Goal: Navigation & Orientation: Go to known website

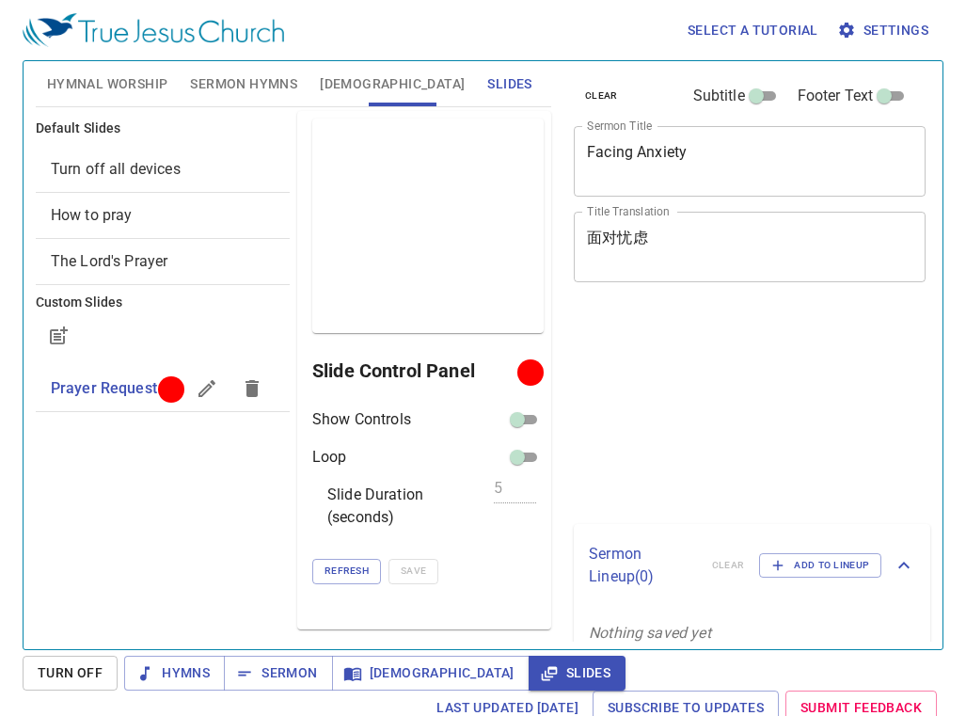
scroll to position [9, 0]
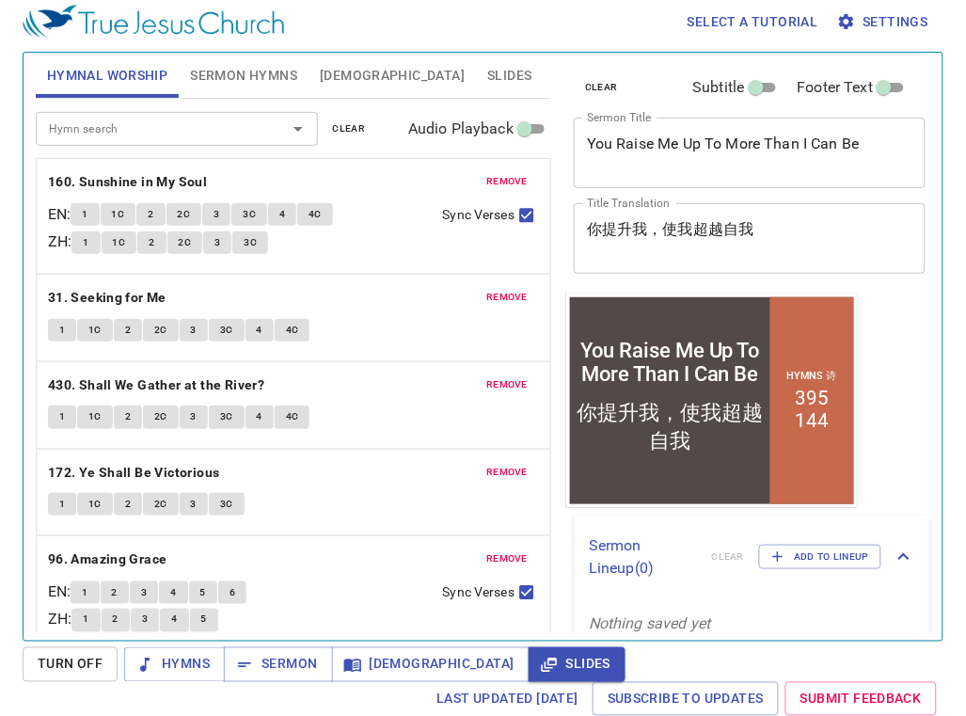
scroll to position [9, 0]
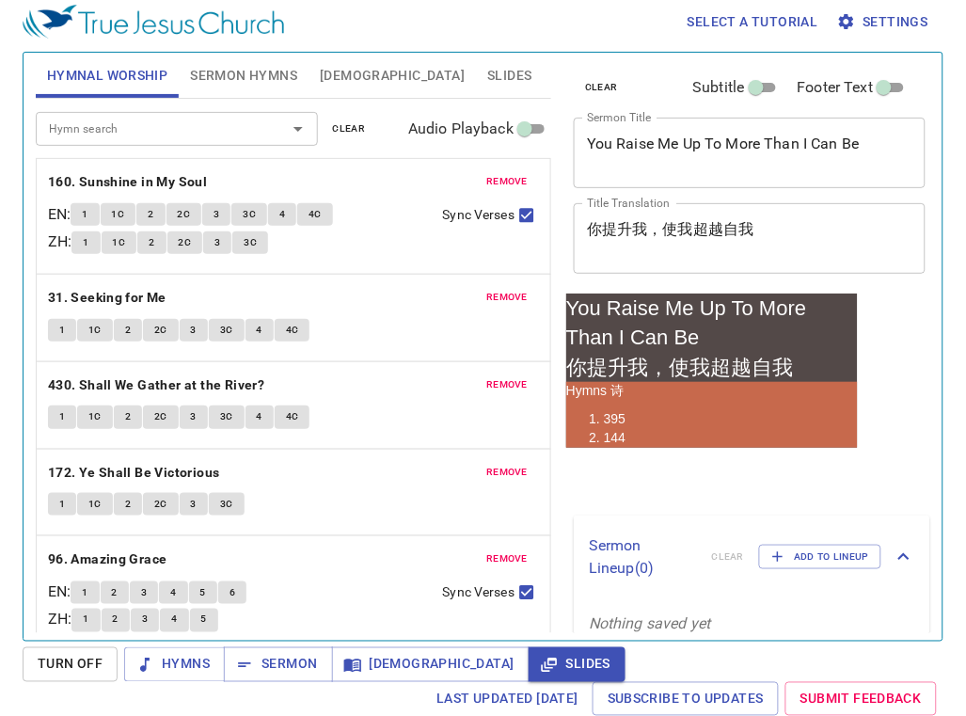
scroll to position [9, 0]
